Goal: Use online tool/utility: Use online tool/utility

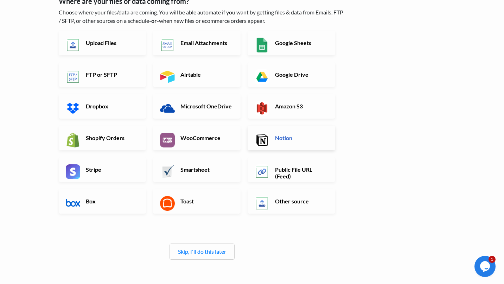
scroll to position [50, 0]
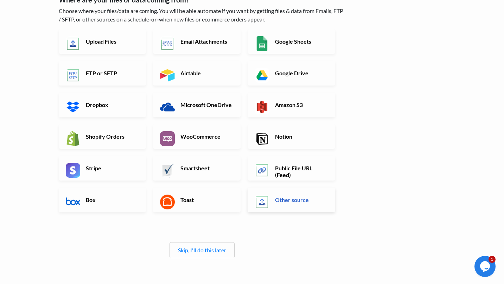
click at [283, 204] on link "Other source" at bounding box center [292, 199] width 88 height 25
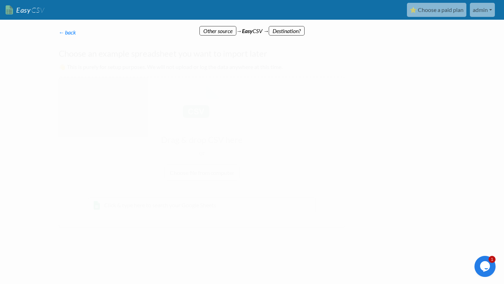
scroll to position [0, 0]
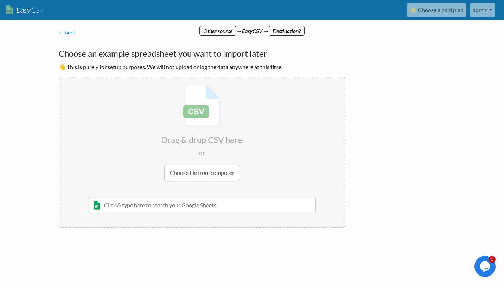
click at [220, 174] on input "file" at bounding box center [201, 132] width 285 height 111
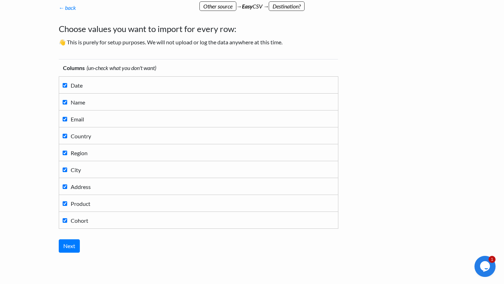
scroll to position [30, 0]
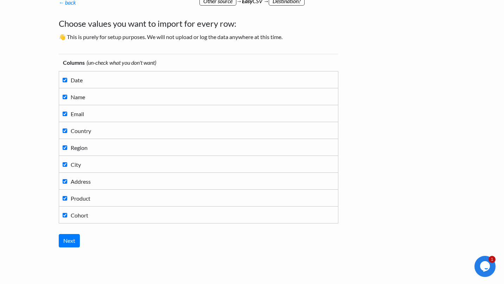
click at [65, 82] on input "Date" at bounding box center [65, 80] width 5 height 5
checkbox input "false"
click at [64, 130] on input "Country" at bounding box center [65, 130] width 5 height 5
click at [65, 130] on input "Country" at bounding box center [65, 130] width 5 height 5
checkbox input "true"
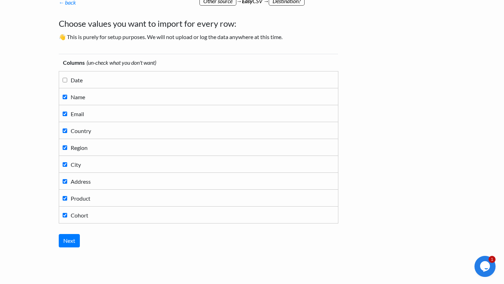
click at [65, 165] on input "City" at bounding box center [65, 164] width 5 height 5
checkbox input "false"
click at [64, 216] on input "Cohort" at bounding box center [65, 215] width 5 height 5
checkbox input "false"
click at [68, 240] on input "Next" at bounding box center [69, 240] width 21 height 13
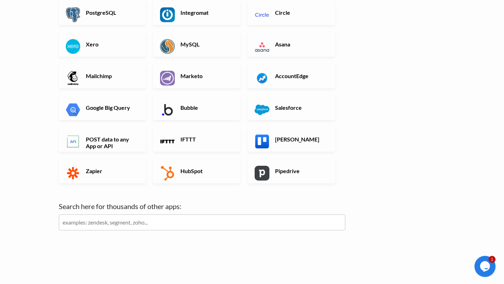
scroll to position [193, 0]
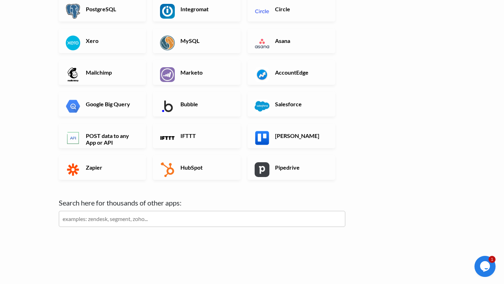
click at [197, 219] on input "text" at bounding box center [202, 219] width 287 height 16
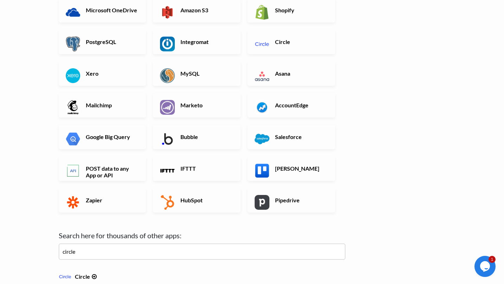
scroll to position [142, 0]
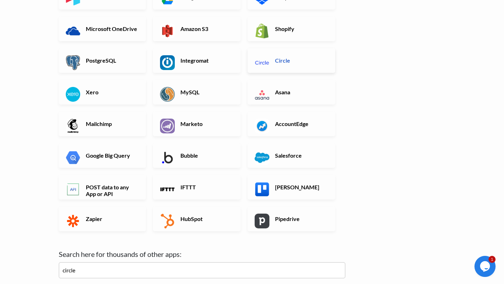
type input "circle"
click at [297, 59] on h6 "Circle" at bounding box center [300, 60] width 55 height 7
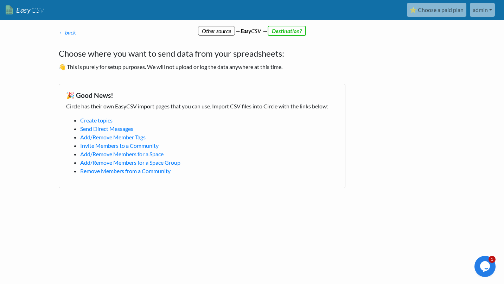
scroll to position [0, 0]
click at [148, 155] on link "Add/Remove Members for a Space" at bounding box center [121, 153] width 83 height 7
